Goal: Check status: Check status

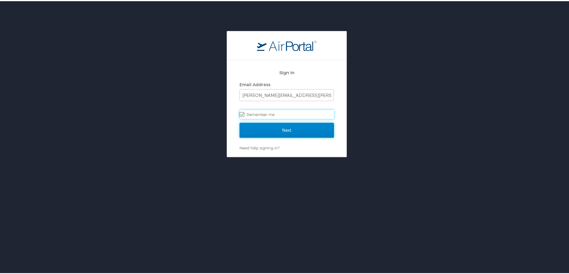
click at [301, 130] on input "Next" at bounding box center [286, 129] width 94 height 15
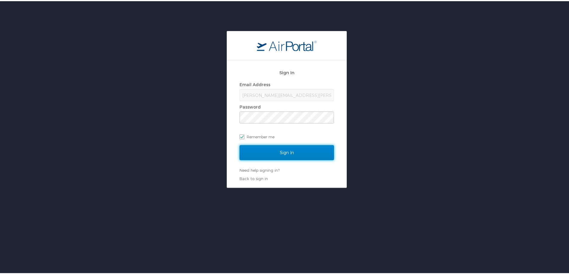
click at [287, 150] on input "Sign In" at bounding box center [286, 151] width 94 height 15
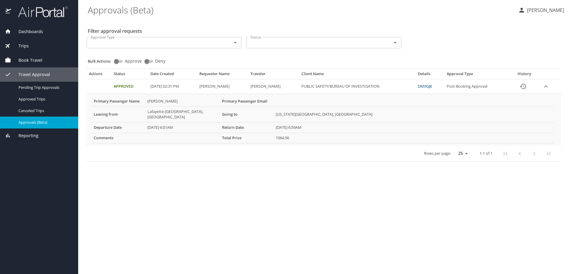
click at [429, 86] on link "DM9GJ8" at bounding box center [425, 86] width 14 height 5
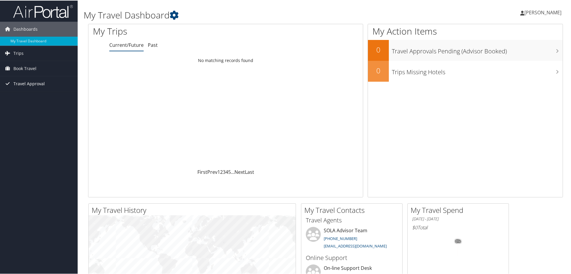
click at [36, 82] on span "Travel Approval" at bounding box center [28, 83] width 31 height 15
click at [25, 104] on link "Approved Trips" at bounding box center [39, 104] width 78 height 9
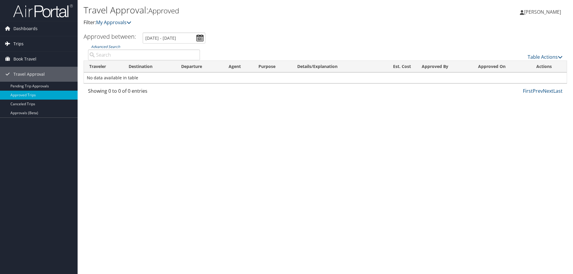
click at [28, 42] on link "Trips" at bounding box center [39, 43] width 78 height 15
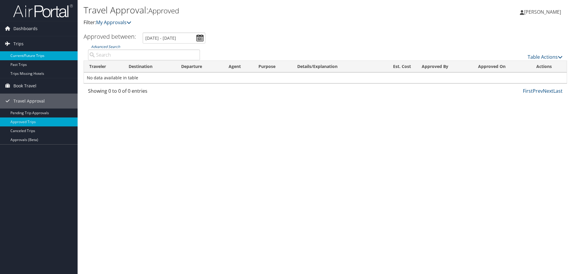
click at [29, 55] on link "Current/Future Trips" at bounding box center [39, 55] width 78 height 9
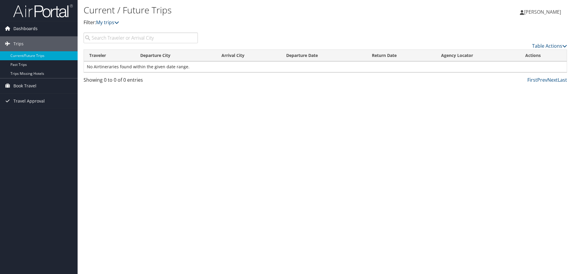
click at [27, 30] on span "Dashboards" at bounding box center [25, 28] width 24 height 15
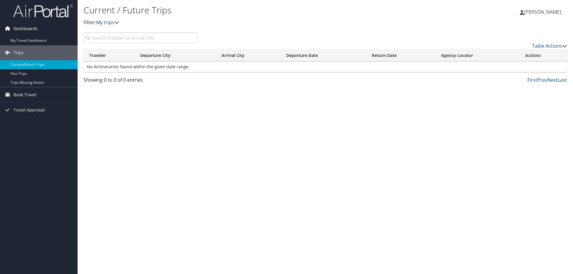
click at [27, 30] on span "Dashboards" at bounding box center [25, 28] width 24 height 15
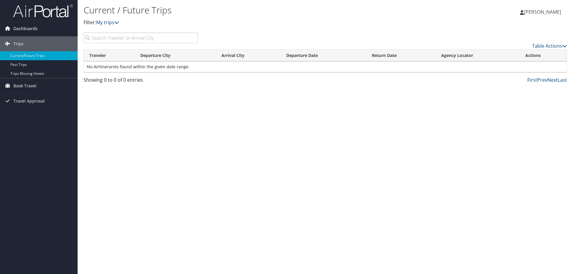
click at [27, 30] on span "Dashboards" at bounding box center [25, 28] width 24 height 15
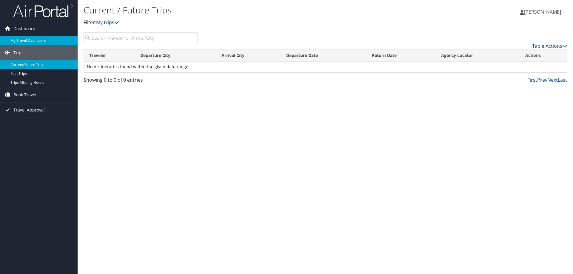
click at [26, 42] on link "My Travel Dashboard" at bounding box center [39, 40] width 78 height 9
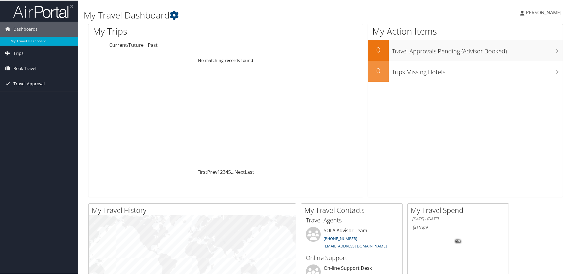
click at [26, 82] on span "Travel Approval" at bounding box center [28, 83] width 31 height 15
click at [22, 122] on link "Approvals (Beta)" at bounding box center [39, 122] width 78 height 9
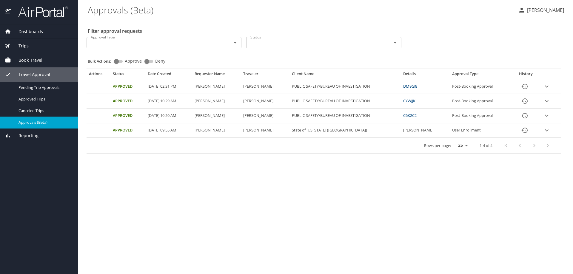
click at [414, 88] on link "DM9GJ8" at bounding box center [410, 86] width 14 height 5
click at [545, 89] on icon "expand row" at bounding box center [546, 86] width 7 height 7
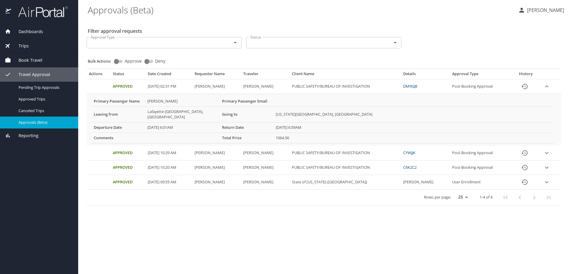
click at [414, 150] on link "CYWJJK" at bounding box center [409, 152] width 12 height 5
click at [547, 89] on icon "expand row" at bounding box center [546, 86] width 7 height 7
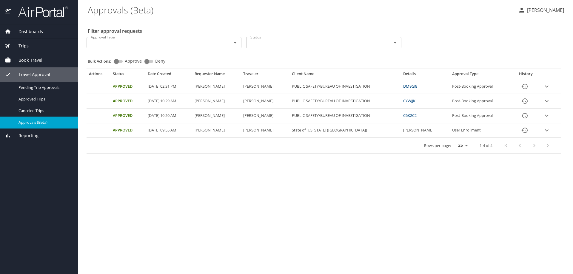
click at [547, 89] on icon "expand row" at bounding box center [546, 86] width 7 height 7
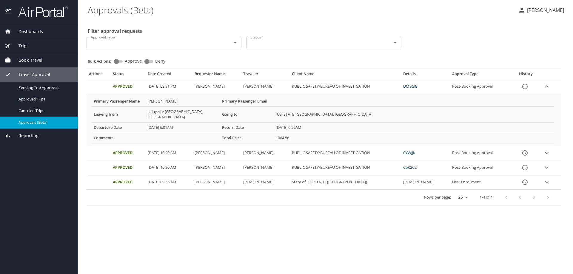
click at [417, 86] on link "DM9GJ8" at bounding box center [410, 86] width 14 height 5
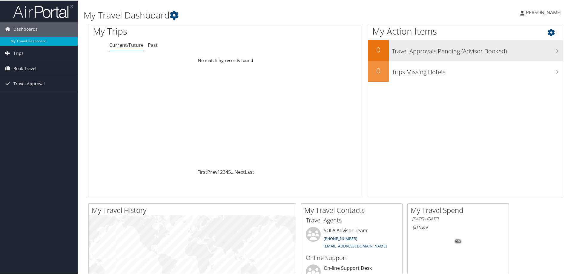
click at [455, 48] on h3 "Travel Approvals Pending (Advisor Booked)" at bounding box center [477, 49] width 171 height 11
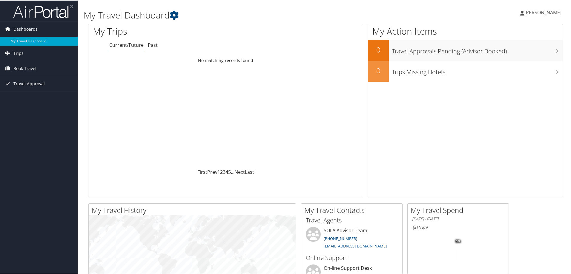
click at [27, 29] on span "Dashboards" at bounding box center [25, 28] width 24 height 15
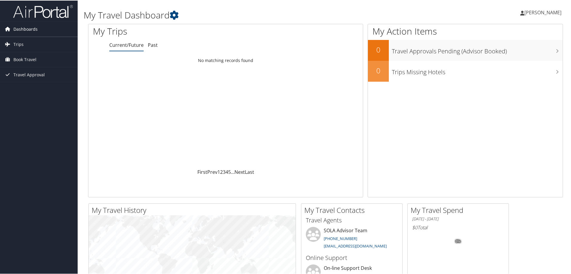
click at [27, 29] on span "Dashboards" at bounding box center [25, 28] width 24 height 15
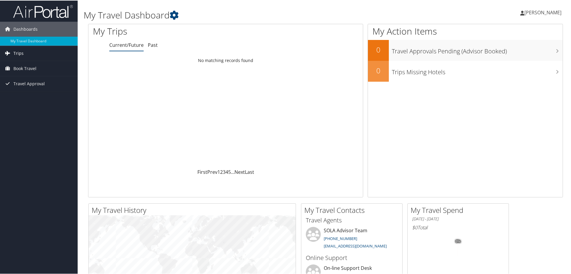
click at [20, 50] on span "Trips" at bounding box center [18, 52] width 10 height 15
